Goal: Task Accomplishment & Management: Complete application form

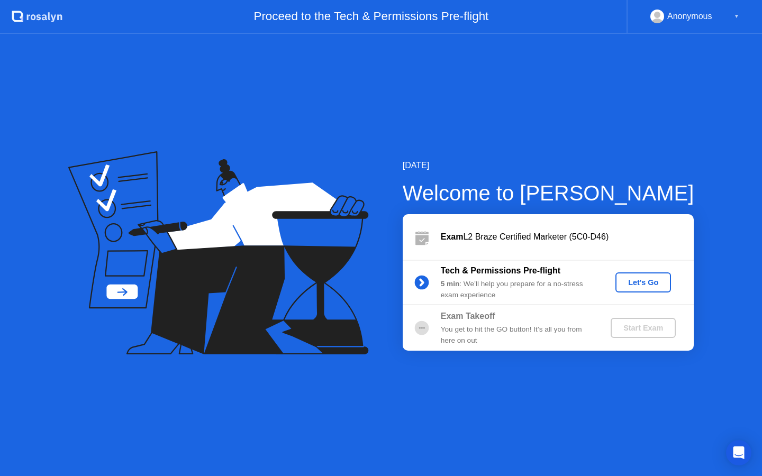
click at [630, 283] on div "Let's Go" at bounding box center [643, 282] width 47 height 8
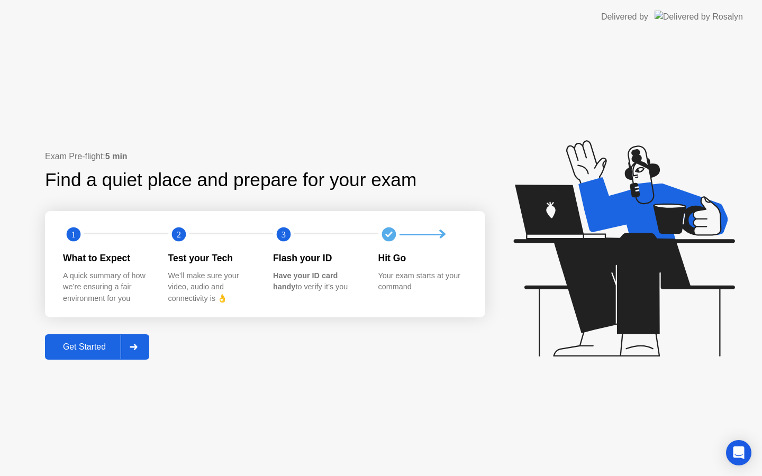
click at [134, 350] on div at bounding box center [133, 347] width 25 height 24
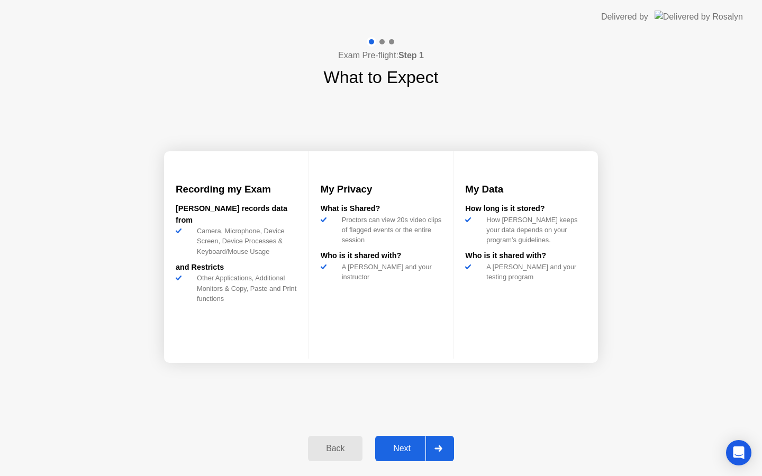
click at [550, 322] on div "My Data How long is it stored? How [PERSON_NAME] keeps your data depends on you…" at bounding box center [525, 254] width 144 height 207
click at [439, 450] on icon at bounding box center [438, 448] width 8 height 6
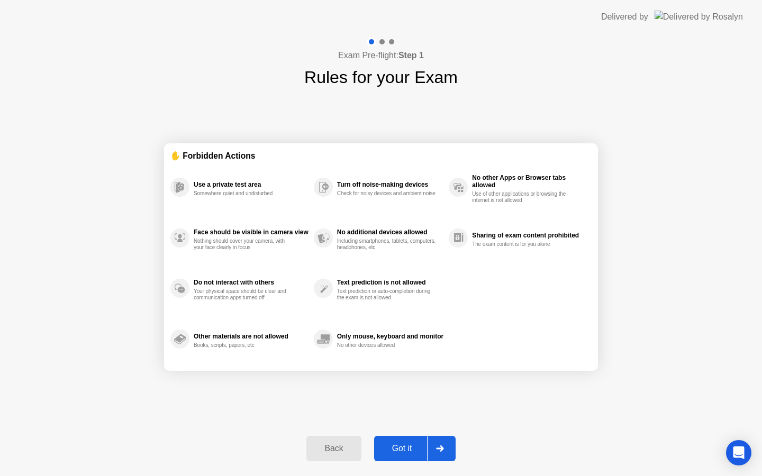
click at [498, 415] on div "✋ Forbidden Actions Use a private test area Somewhere quiet and undisturbed Fac…" at bounding box center [381, 257] width 434 height 334
click at [484, 414] on div "✋ Forbidden Actions Use a private test area Somewhere quiet and undisturbed Fac…" at bounding box center [381, 257] width 434 height 334
click at [454, 412] on div "✋ Forbidden Actions Use a private test area Somewhere quiet and undisturbed Fac…" at bounding box center [381, 257] width 434 height 334
click at [536, 423] on div "✋ Forbidden Actions Use a private test area Somewhere quiet and undisturbed Fac…" at bounding box center [381, 257] width 434 height 334
click at [410, 448] on div "Got it" at bounding box center [402, 449] width 50 height 10
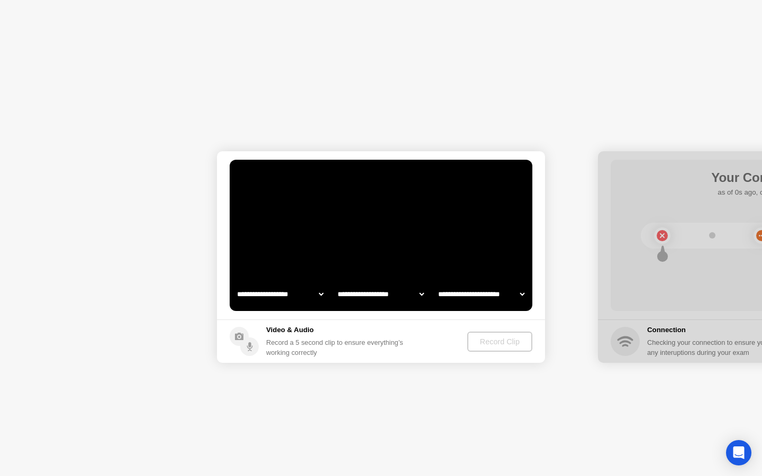
select select "**********"
select select "*******"
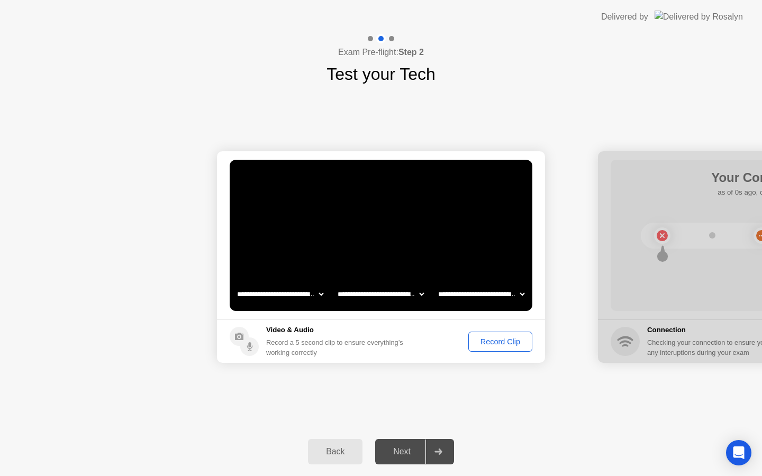
click at [500, 342] on div "Record Clip" at bounding box center [500, 342] width 57 height 8
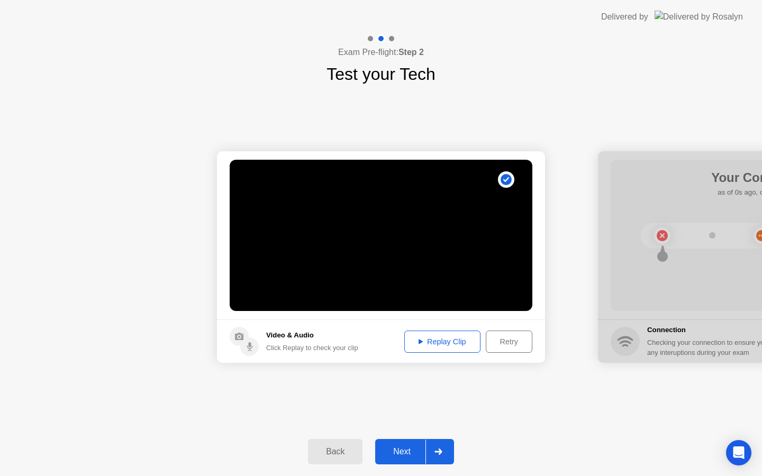
click at [463, 343] on div "Replay Clip" at bounding box center [442, 342] width 69 height 8
click at [413, 451] on div "Next" at bounding box center [401, 452] width 47 height 10
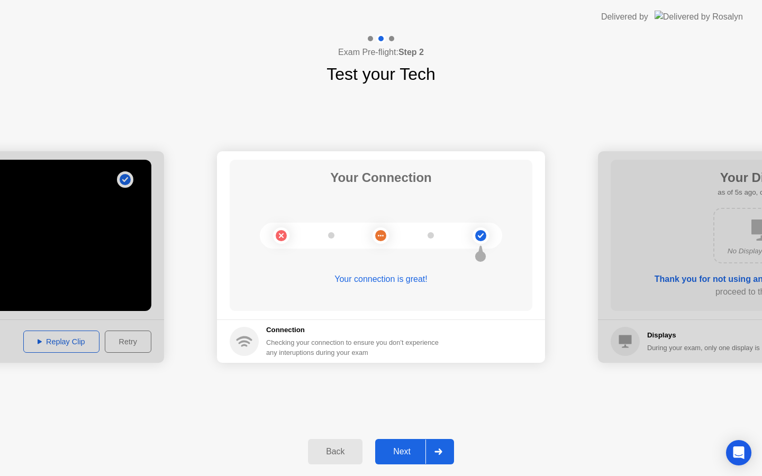
click at [404, 453] on div "Next" at bounding box center [401, 452] width 47 height 10
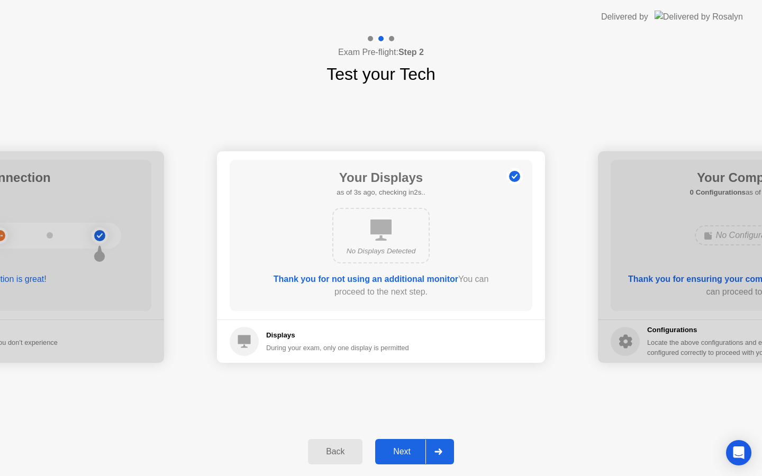
click at [404, 453] on div "Next" at bounding box center [401, 452] width 47 height 10
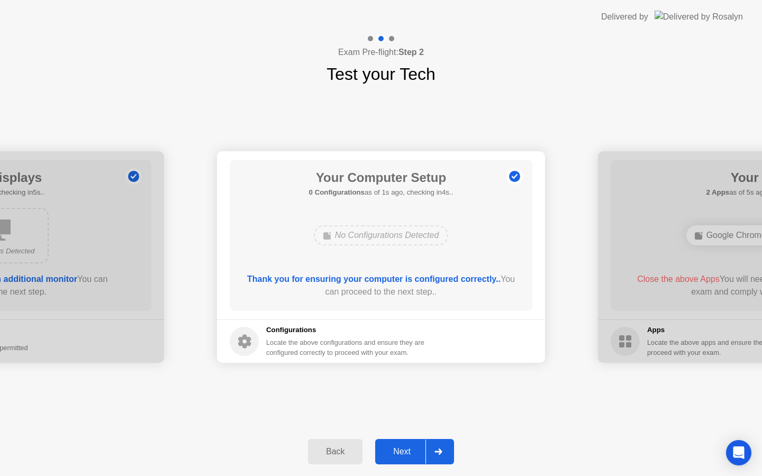
click at [404, 453] on div "Next" at bounding box center [401, 452] width 47 height 10
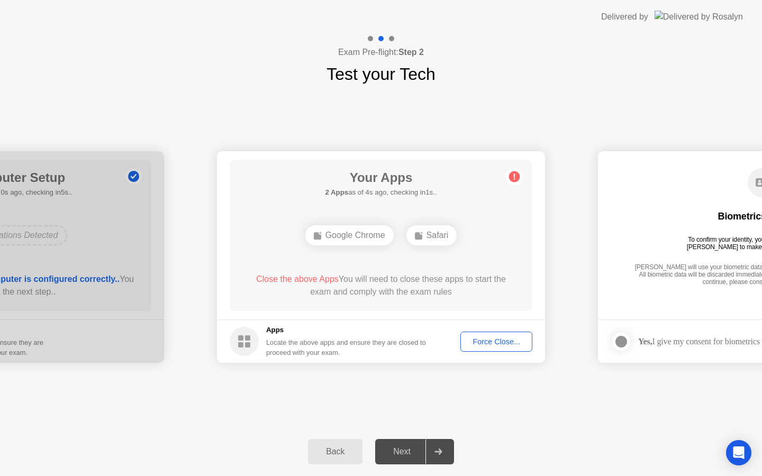
click at [357, 236] on div "Google Chrome" at bounding box center [349, 235] width 88 height 20
click at [495, 343] on div "Force Close..." at bounding box center [496, 342] width 65 height 8
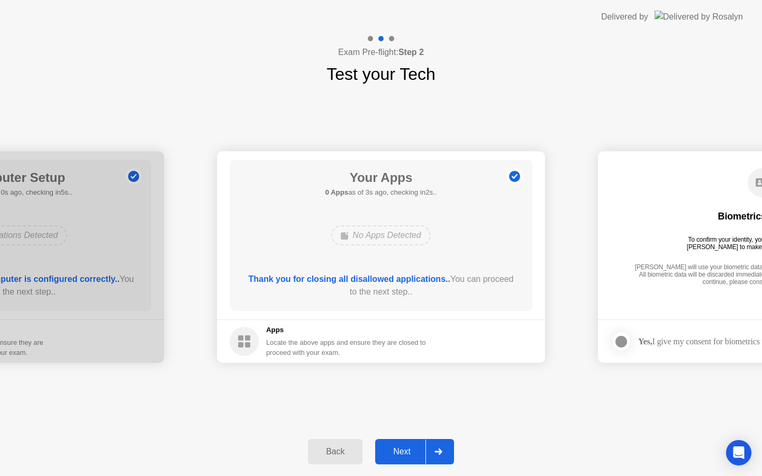
click at [442, 454] on icon at bounding box center [438, 452] width 8 height 6
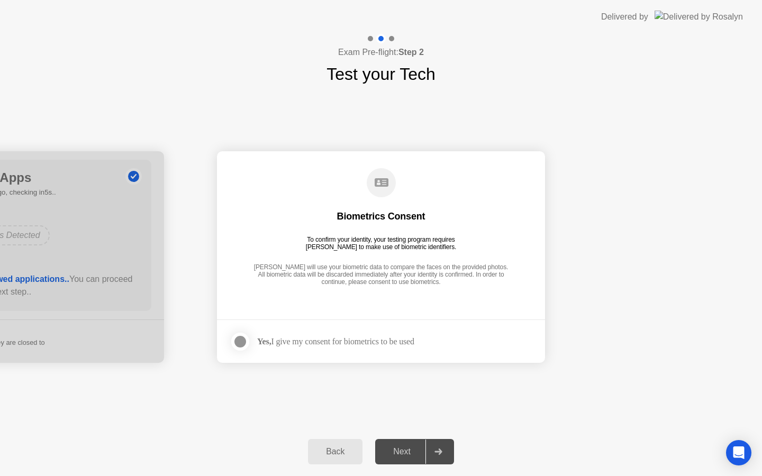
click at [443, 457] on div at bounding box center [437, 452] width 25 height 24
click at [240, 342] on div at bounding box center [240, 341] width 13 height 13
click at [442, 447] on div at bounding box center [437, 452] width 25 height 24
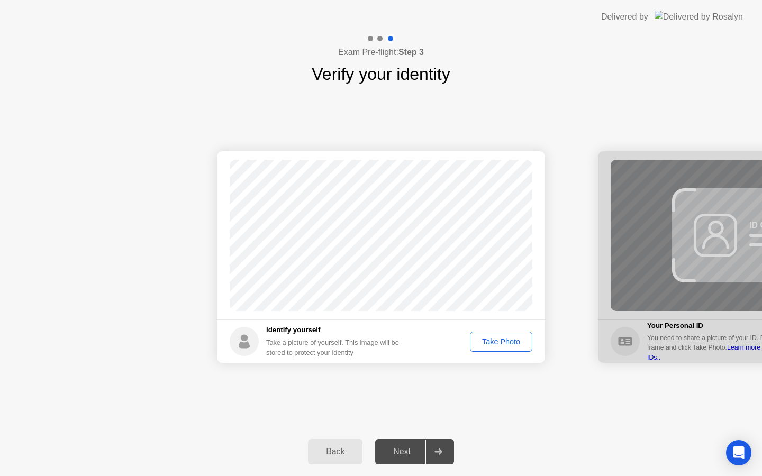
click at [504, 342] on div "Take Photo" at bounding box center [501, 342] width 55 height 8
click at [407, 456] on div "Next" at bounding box center [401, 452] width 47 height 10
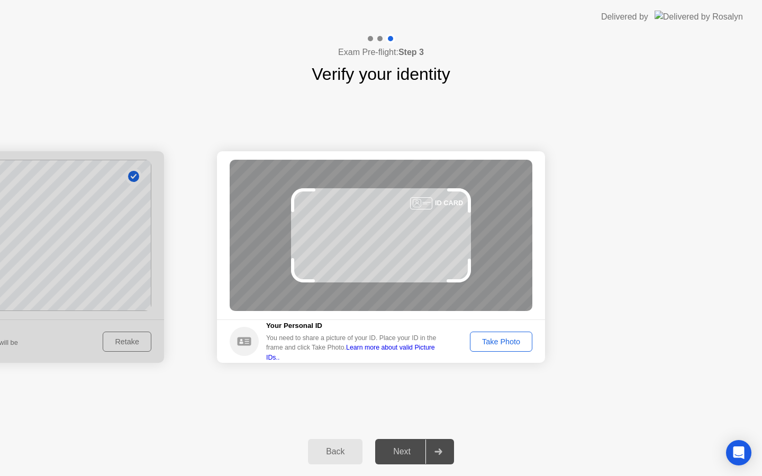
click at [508, 348] on button "Take Photo" at bounding box center [501, 342] width 62 height 20
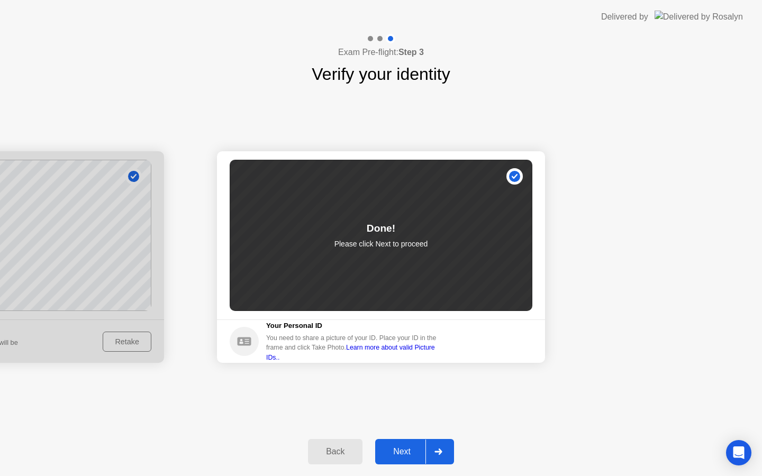
click at [444, 444] on div at bounding box center [437, 452] width 25 height 24
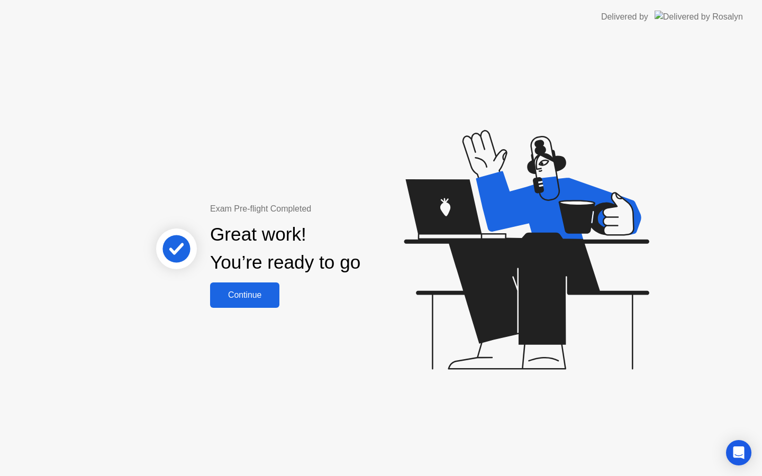
click at [249, 298] on div "Continue" at bounding box center [244, 295] width 63 height 10
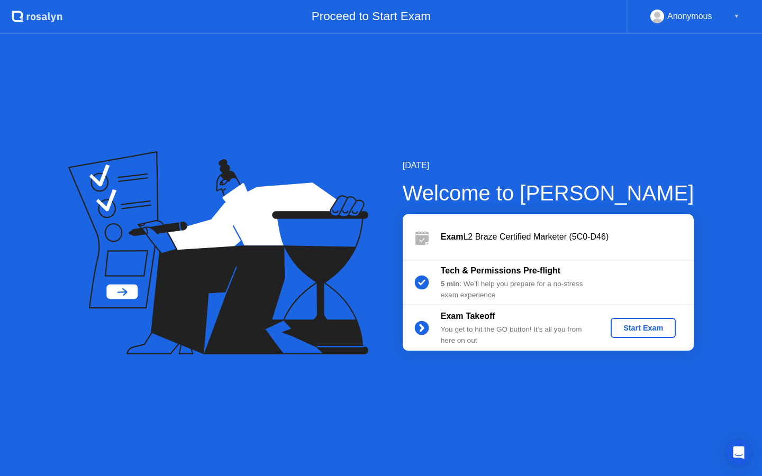
click at [636, 324] on div "Start Exam" at bounding box center [643, 328] width 57 height 8
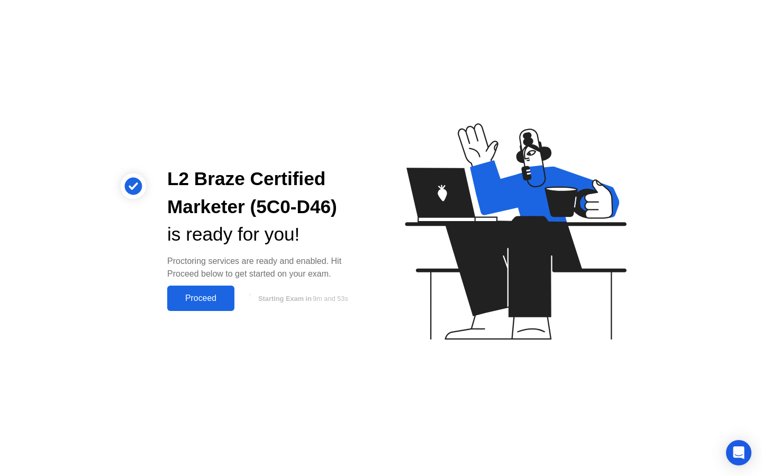
click at [210, 295] on div "Proceed" at bounding box center [200, 299] width 61 height 10
